Goal: Task Accomplishment & Management: Manage account settings

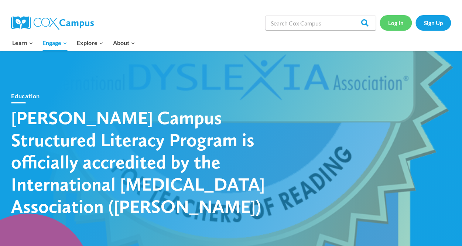
click at [395, 25] on link "Log In" at bounding box center [396, 22] width 32 height 15
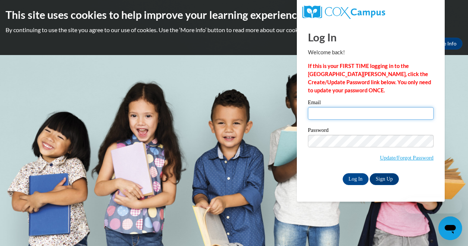
click at [322, 117] on input "Email" at bounding box center [371, 113] width 126 height 13
type input "[PERSON_NAME][EMAIL_ADDRESS][PERSON_NAME][DOMAIN_NAME]"
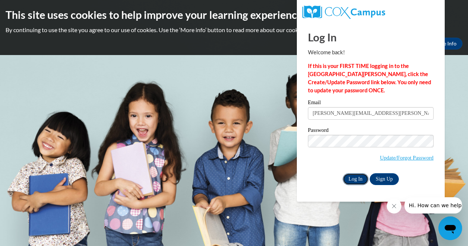
click at [355, 182] on input "Log In" at bounding box center [355, 179] width 26 height 12
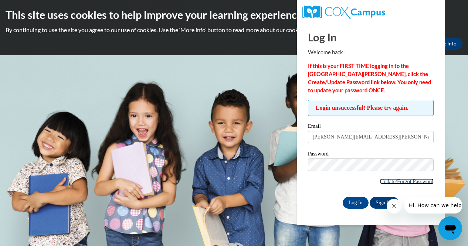
click at [388, 182] on link "Update/Forgot Password" at bounding box center [407, 181] width 54 height 6
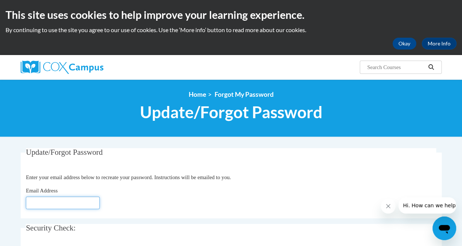
click at [52, 203] on input "Email Address" at bounding box center [63, 202] width 74 height 13
type input "mary.nelson@cobbk12.org"
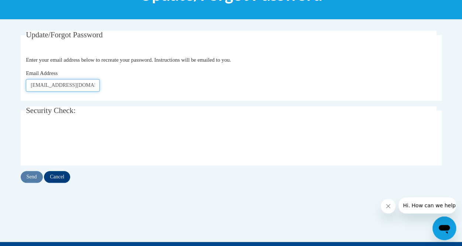
scroll to position [120, 0]
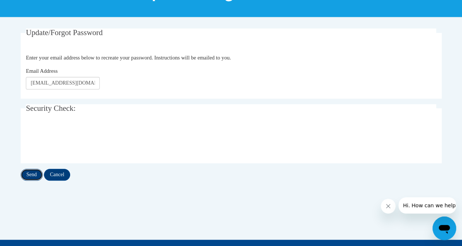
click at [30, 171] on input "Send" at bounding box center [32, 175] width 22 height 12
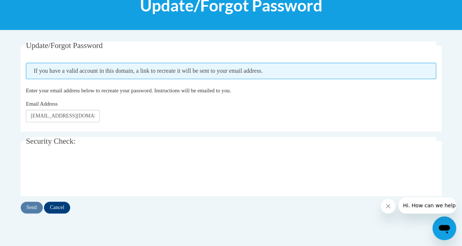
scroll to position [109, 0]
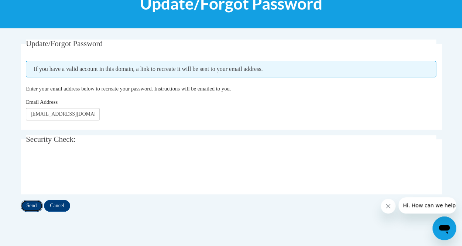
click at [33, 205] on input "Send" at bounding box center [32, 206] width 22 height 12
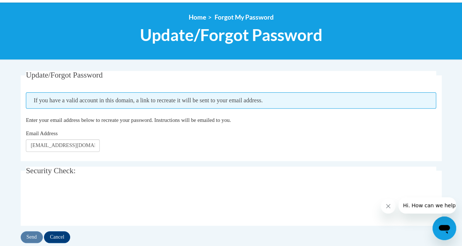
scroll to position [81, 0]
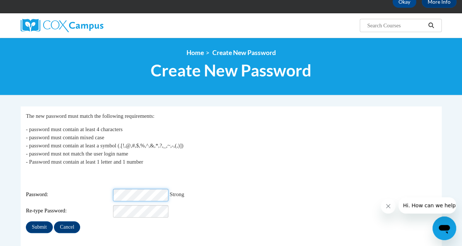
scroll to position [42, 0]
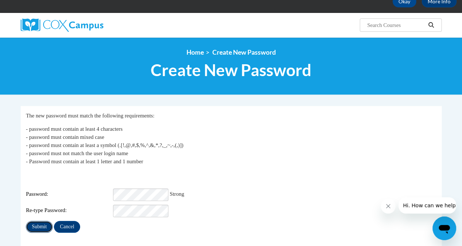
click at [41, 222] on input "Submit" at bounding box center [39, 227] width 27 height 12
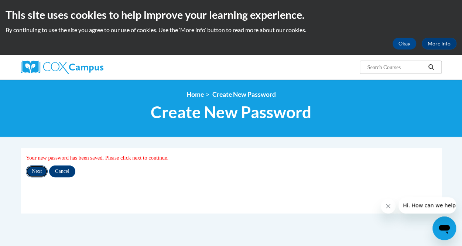
click at [35, 171] on input "Next" at bounding box center [37, 171] width 22 height 12
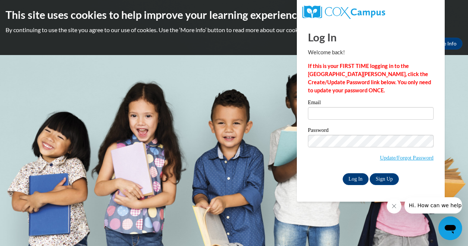
type input "[PERSON_NAME][EMAIL_ADDRESS][PERSON_NAME][DOMAIN_NAME]"
click at [351, 176] on input "Log In" at bounding box center [355, 179] width 26 height 12
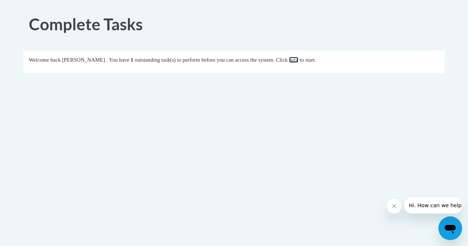
click at [298, 59] on link "here" at bounding box center [293, 60] width 9 height 6
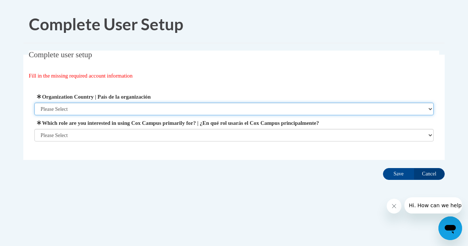
click at [105, 104] on select "Please Select United States | Estados Unidos Outside of the United States | Fue…" at bounding box center [233, 109] width 399 height 13
select select "ad49bcad-a171-4b2e-b99c-48b446064914"
click at [34, 103] on select "Please Select United States | Estados Unidos Outside of the United States | Fue…" at bounding box center [233, 109] width 399 height 13
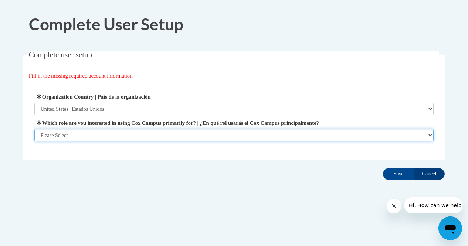
click at [90, 134] on select "Please Select College/University | Colegio/Universidad Community/Nonprofit Part…" at bounding box center [233, 135] width 399 height 13
select select "fbf2d438-af2f-41f8-98f1-81c410e29de3"
click at [34, 141] on select "Please Select College/University | Colegio/Universidad Community/Nonprofit Part…" at bounding box center [233, 135] width 399 height 13
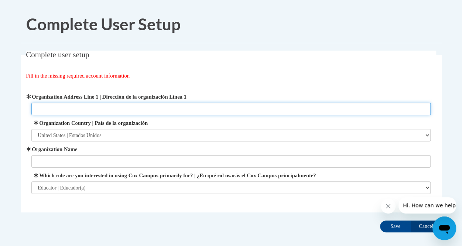
click at [105, 109] on input "Organization Address Line 1 | Dirección de la organización Línea 1" at bounding box center [230, 109] width 399 height 13
type input "6975 COBB INTERNATIONAL BLVD NW"
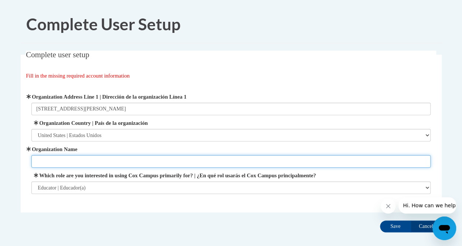
type input "Technology Services Cobb County Schools"
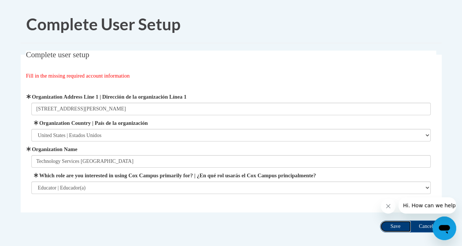
click at [394, 225] on input "Save" at bounding box center [395, 226] width 31 height 12
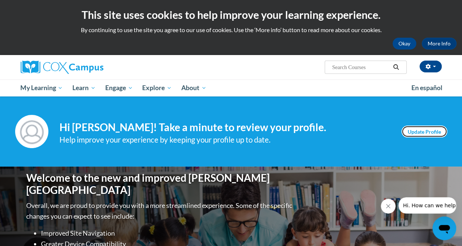
click at [439, 136] on link "Update Profile" at bounding box center [424, 132] width 46 height 12
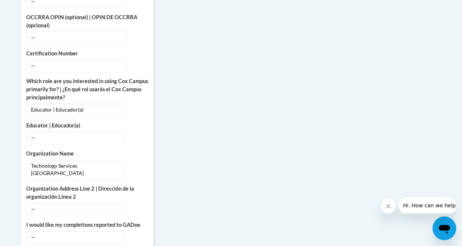
scroll to position [434, 0]
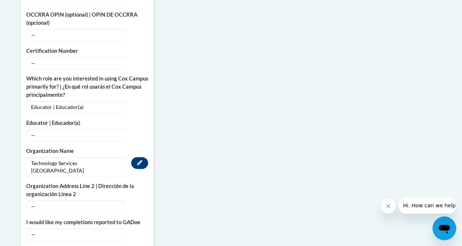
click at [77, 158] on span "Technology Services Cobb County Schools" at bounding box center [75, 167] width 99 height 20
click at [75, 159] on span "Technology Services Cobb County Schools" at bounding box center [75, 167] width 99 height 20
click at [140, 160] on icon "Custom profile fields" at bounding box center [139, 162] width 5 height 5
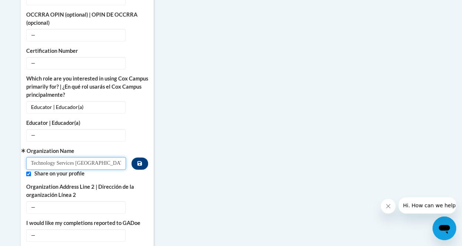
click at [76, 159] on input "Technology Services Cobb County Schools" at bounding box center [76, 163] width 100 height 13
type input "Instructional Technology Department Cobb County Schools"
click at [145, 158] on button "Custom profile fields" at bounding box center [139, 163] width 16 height 12
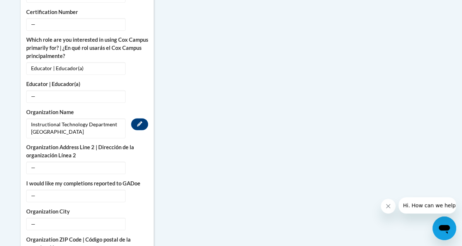
scroll to position [473, 0]
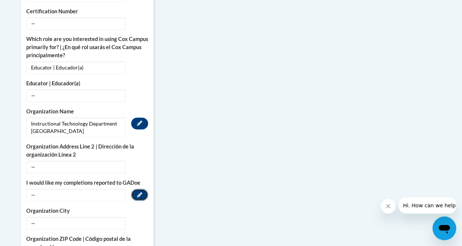
click at [136, 189] on button "Edit" at bounding box center [139, 195] width 17 height 12
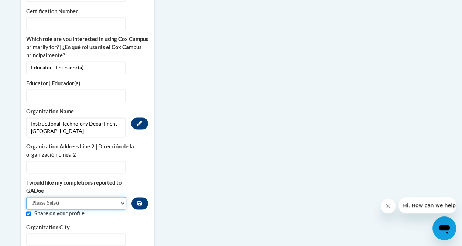
click at [73, 197] on select "Please Select Yes No" at bounding box center [76, 203] width 100 height 13
select select "603ba6f8-c7dd-435b-84cd-d4c8cfb77024"
click at [26, 197] on select "Please Select Yes No" at bounding box center [76, 203] width 100 height 13
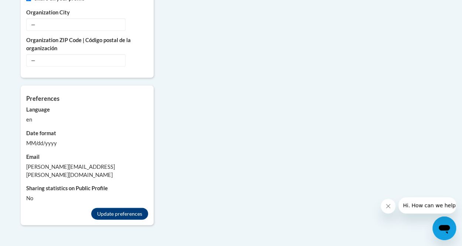
scroll to position [689, 0]
click at [119, 207] on button "Update preferences" at bounding box center [119, 213] width 57 height 12
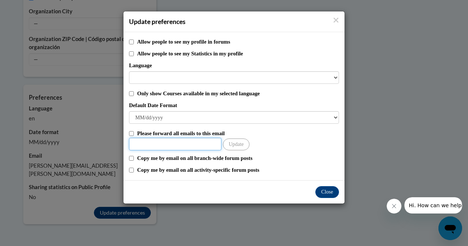
click at [182, 144] on input "Other Email" at bounding box center [175, 144] width 92 height 13
type input "m"
type input "mary.nelson@cobbk12.org"
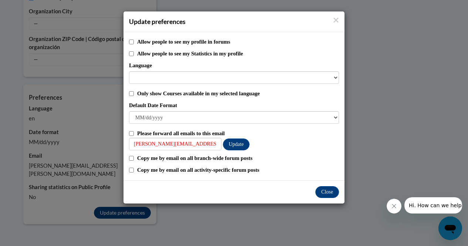
click at [129, 132] on div "Allow people to see my profile in forums Allow people to see my Statistics in m…" at bounding box center [233, 106] width 221 height 148
click at [130, 132] on input "Please forward all emails to this email" at bounding box center [131, 133] width 5 height 5
checkbox input "true"
click at [325, 190] on button "Close" at bounding box center [327, 192] width 24 height 12
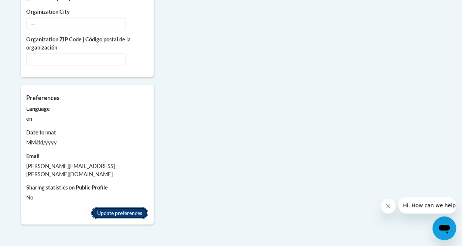
click at [127, 207] on button "Update preferences" at bounding box center [119, 213] width 57 height 12
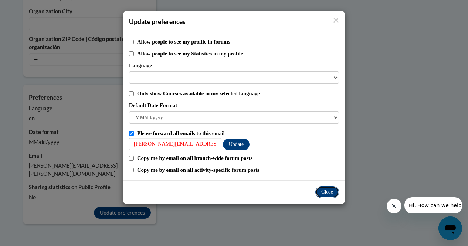
click at [324, 190] on button "Close" at bounding box center [327, 192] width 24 height 12
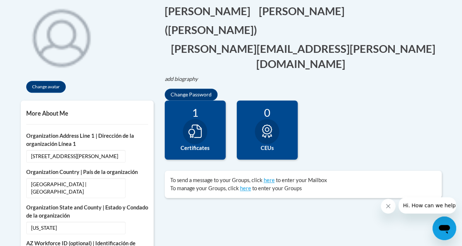
scroll to position [170, 0]
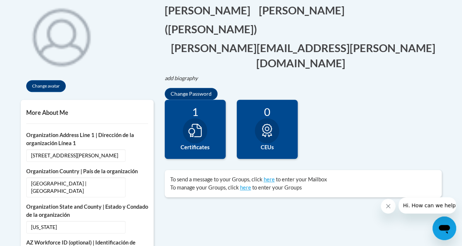
click at [196, 133] on icon at bounding box center [194, 130] width 13 height 13
click at [190, 115] on div "1" at bounding box center [195, 111] width 50 height 13
click at [194, 108] on div "1" at bounding box center [195, 111] width 50 height 13
click at [197, 131] on icon at bounding box center [194, 130] width 13 height 13
click at [267, 129] on icon at bounding box center [266, 130] width 13 height 13
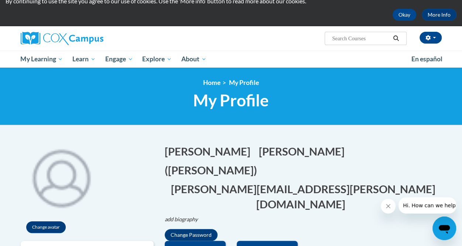
scroll to position [25, 0]
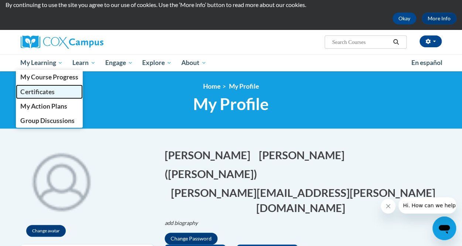
click at [47, 88] on span "Certificates" at bounding box center [37, 92] width 34 height 8
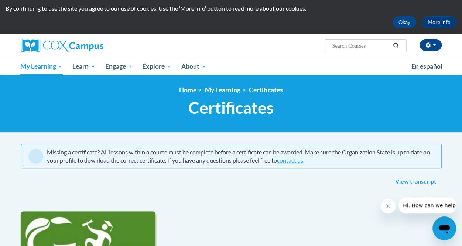
scroll to position [19, 0]
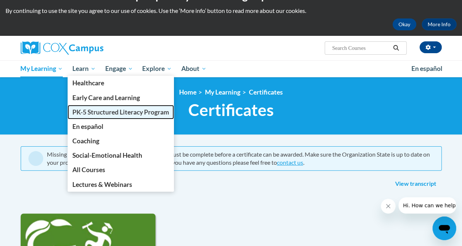
click at [91, 112] on span "PK-5 Structured Literacy Program" at bounding box center [120, 112] width 97 height 8
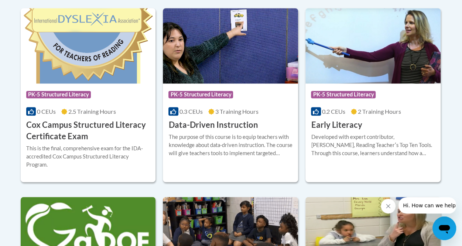
scroll to position [330, 0]
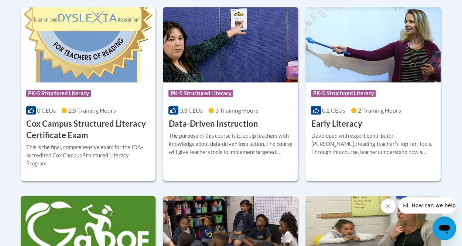
click at [190, 124] on h3 "Data-Driven Instruction" at bounding box center [212, 123] width 89 height 11
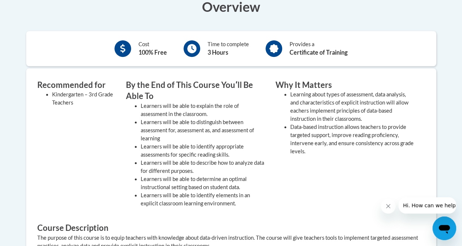
scroll to position [242, 0]
